Goal: Task Accomplishment & Management: Manage account settings

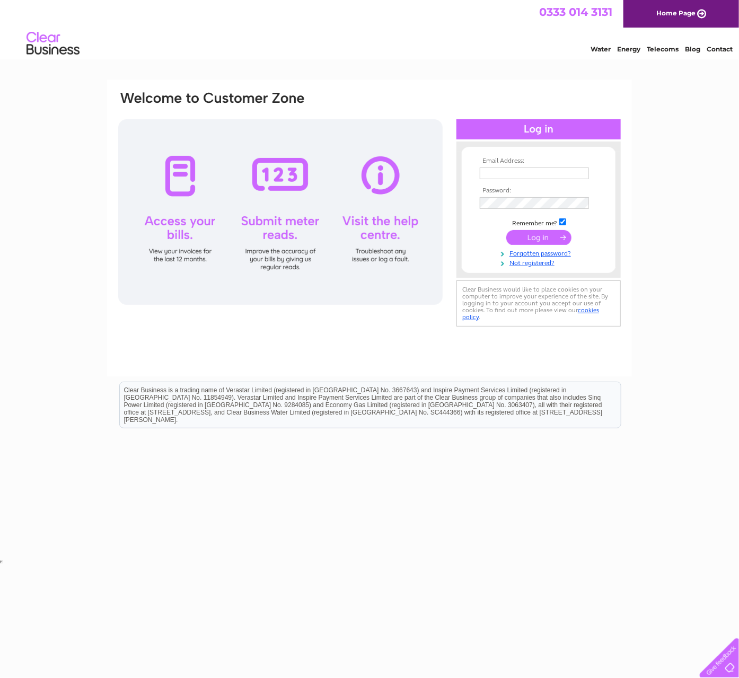
type input "[DOMAIN_NAME][EMAIL_ADDRESS][DOMAIN_NAME]"
click at [538, 244] on input "submit" at bounding box center [538, 237] width 65 height 15
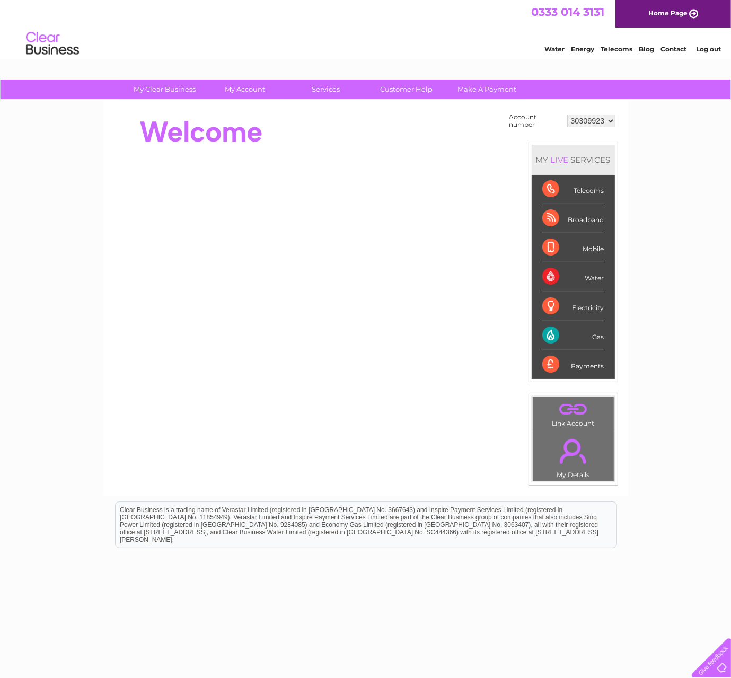
click at [475, 475] on div "Account number 30309923 MY LIVE SERVICES Telecoms Broadband Mobile Water Electr…" at bounding box center [365, 298] width 525 height 396
click at [551, 331] on div "Gas" at bounding box center [573, 335] width 62 height 29
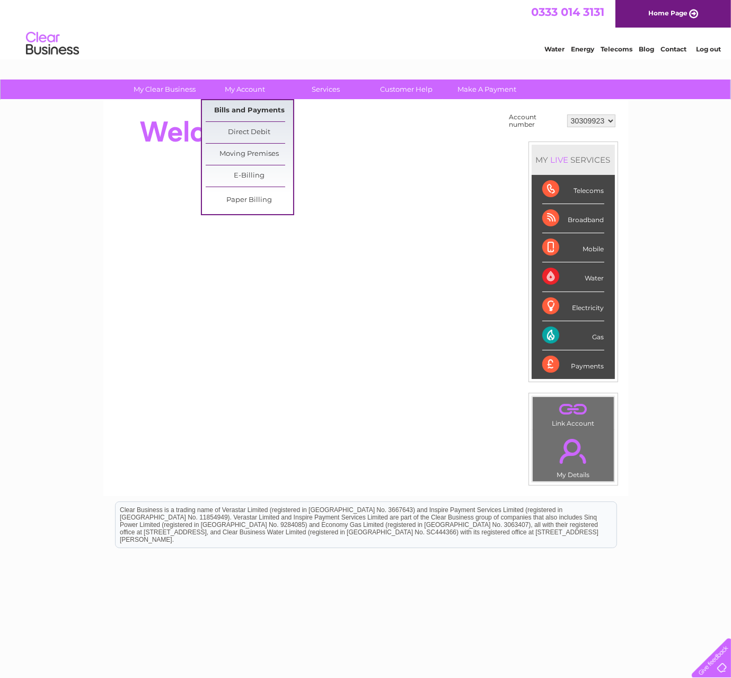
click at [274, 114] on link "Bills and Payments" at bounding box center [249, 110] width 87 height 21
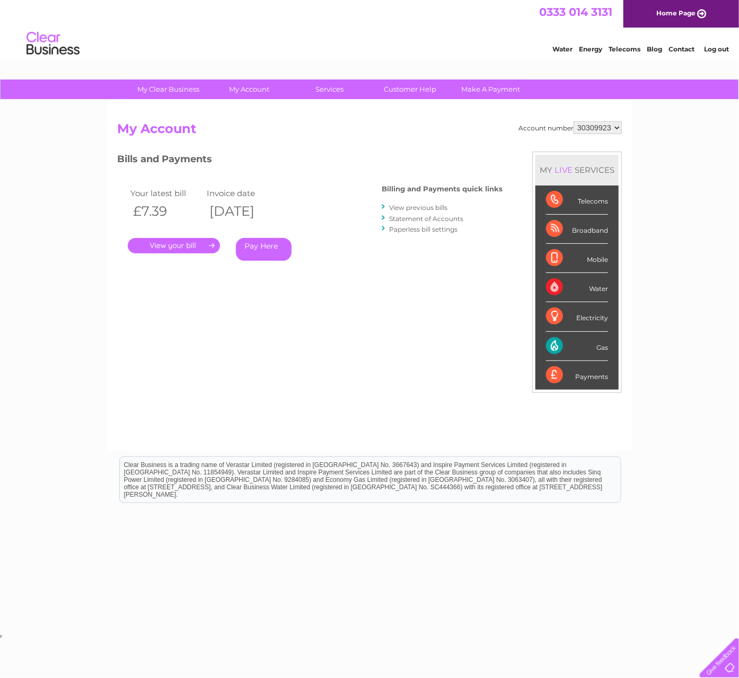
click at [583, 129] on select "30309923" at bounding box center [598, 127] width 48 height 13
click at [589, 127] on select "30309923" at bounding box center [598, 127] width 48 height 13
click at [174, 248] on link "." at bounding box center [174, 245] width 92 height 15
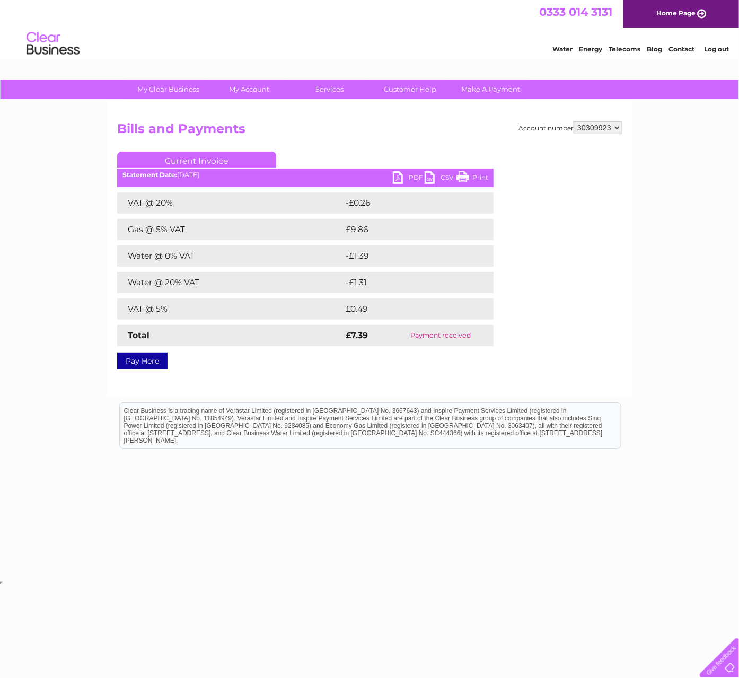
click at [410, 174] on link "PDF" at bounding box center [409, 178] width 32 height 15
